Goal: Task Accomplishment & Management: Use online tool/utility

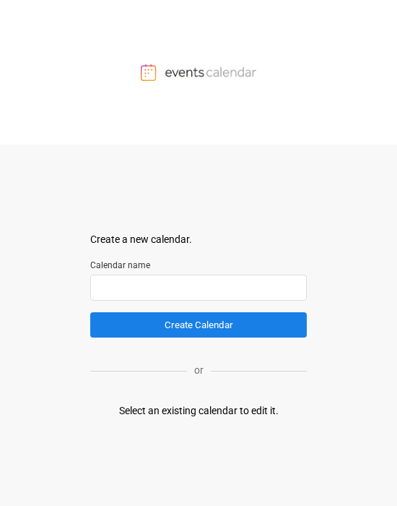
click at [109, 292] on input "text" at bounding box center [198, 287] width 217 height 26
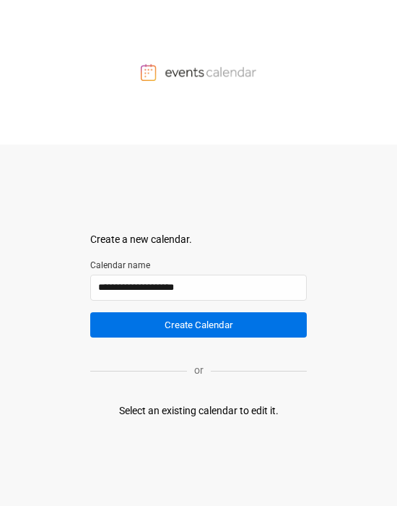
type input "**********"
click at [252, 321] on button "Create Calendar" at bounding box center [198, 324] width 217 height 25
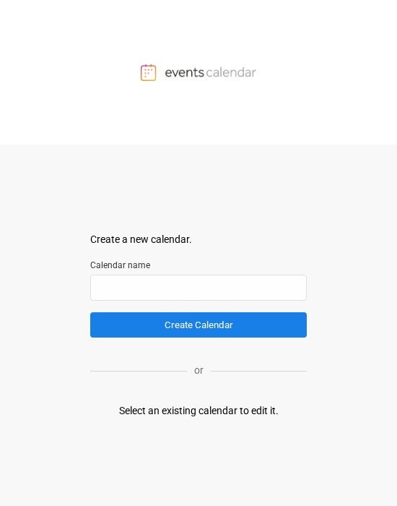
click at [157, 409] on div "Select an existing calendar to edit it." at bounding box center [199, 410] width 160 height 15
drag, startPoint x: 128, startPoint y: 413, endPoint x: 267, endPoint y: 411, distance: 138.7
click at [267, 411] on div "Select an existing calendar to edit it." at bounding box center [199, 410] width 160 height 15
click at [126, 381] on div "or" at bounding box center [198, 370] width 217 height 35
click at [146, 397] on div "Create a new calendar. Select a container to insert the calendar into. Calendar…" at bounding box center [198, 324] width 217 height 361
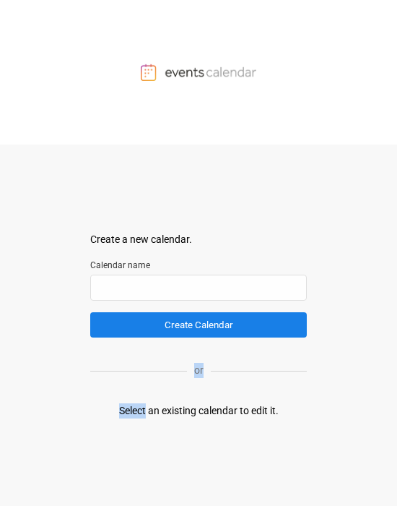
click at [137, 415] on div "Select an existing calendar to edit it." at bounding box center [199, 410] width 160 height 15
